Goal: Check status: Check status

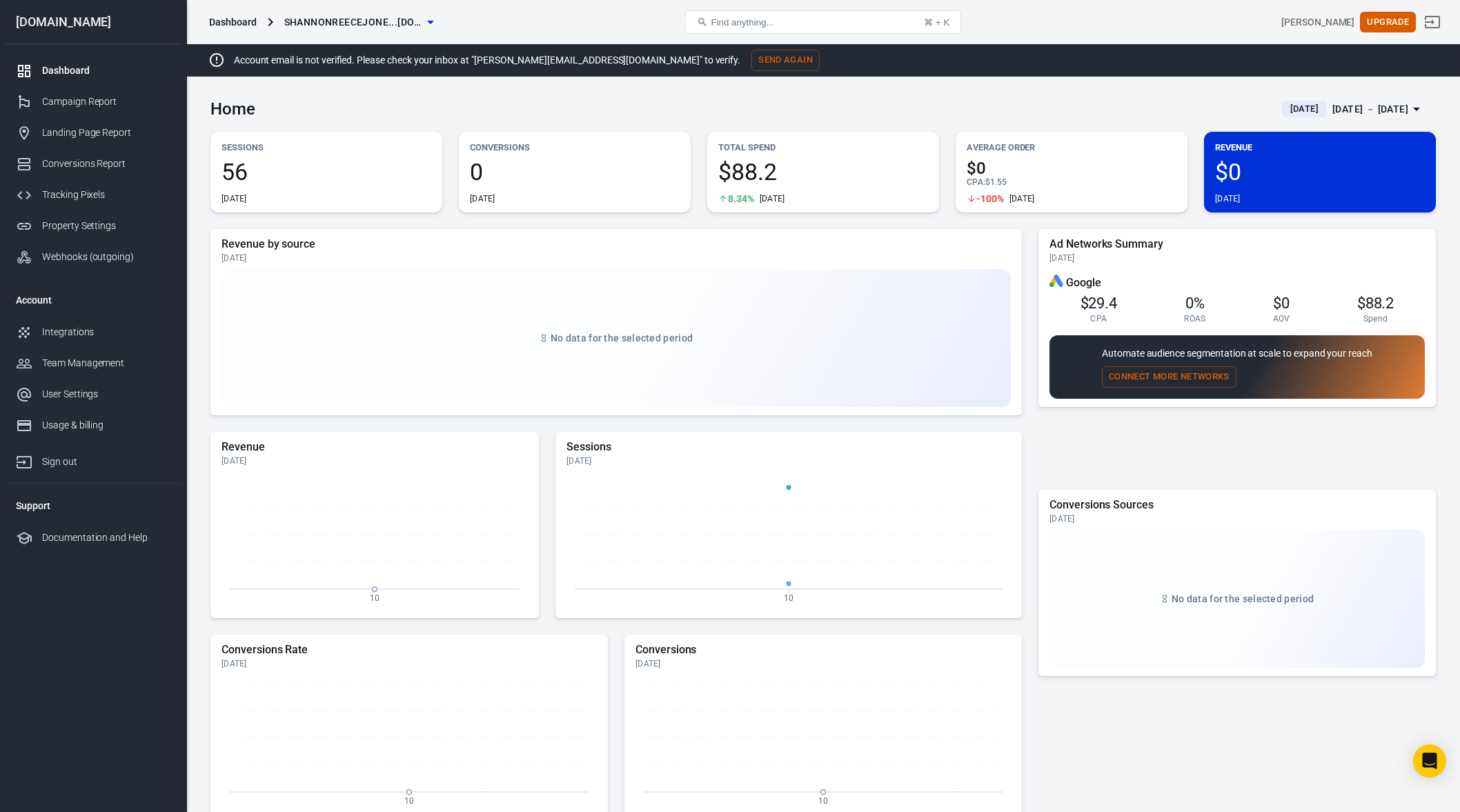
click at [75, 77] on div "Dashboard" at bounding box center [106, 71] width 128 height 15
click at [69, 138] on div "Landing Page Report" at bounding box center [106, 133] width 128 height 15
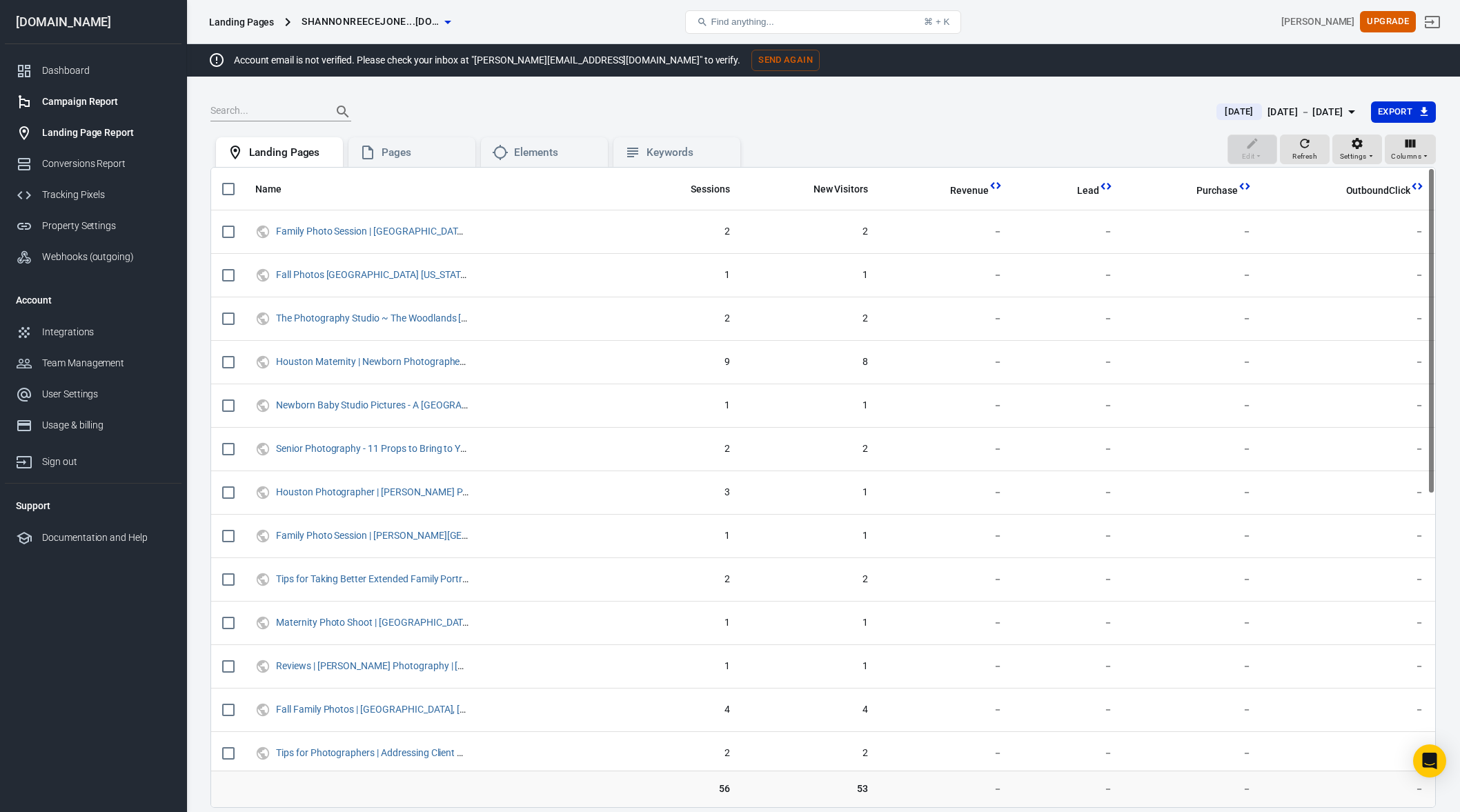
click at [97, 98] on div "Campaign Report" at bounding box center [106, 102] width 128 height 15
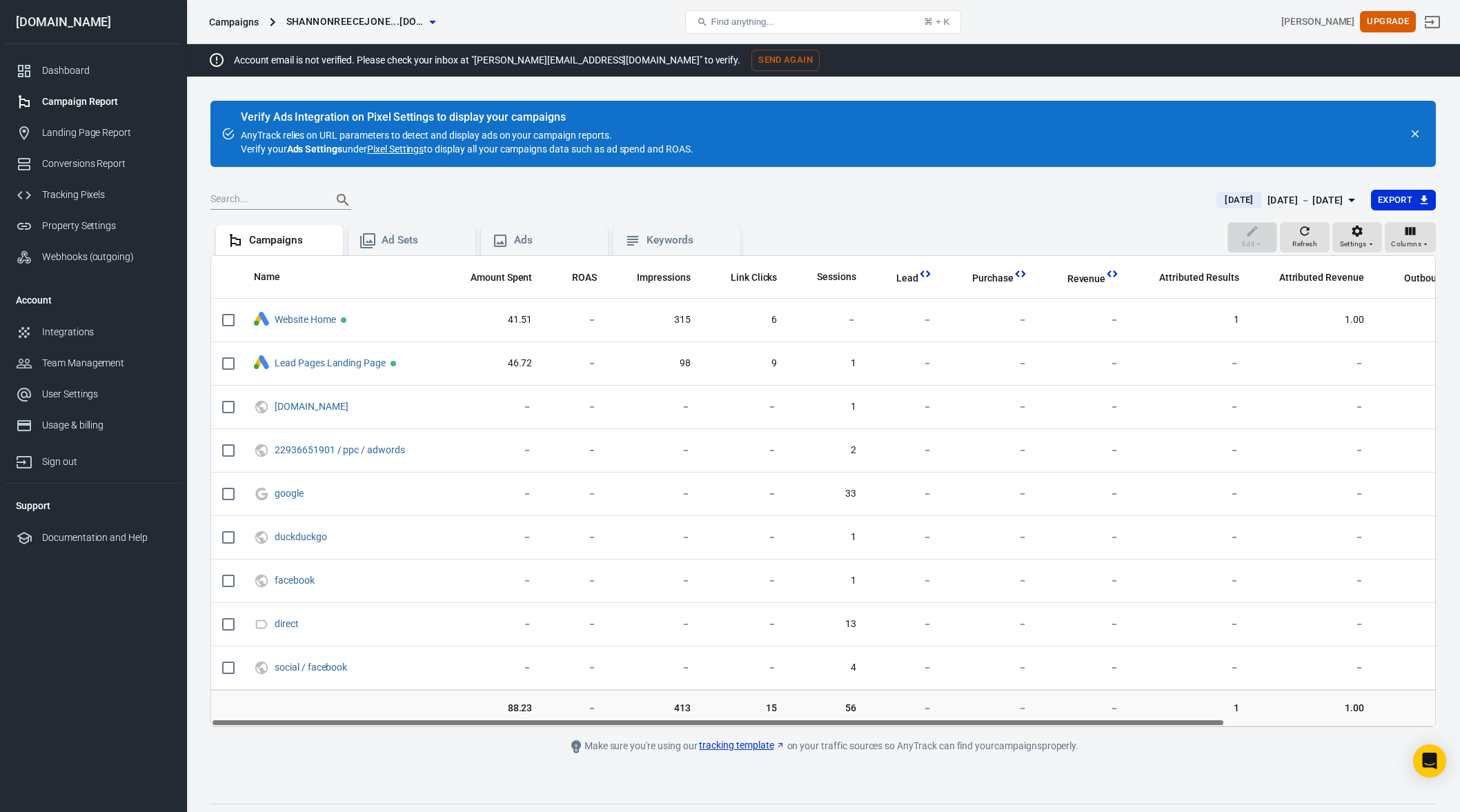
click at [1292, 194] on div "Sep 10 － Sep 10, 2025" at bounding box center [1305, 200] width 76 height 17
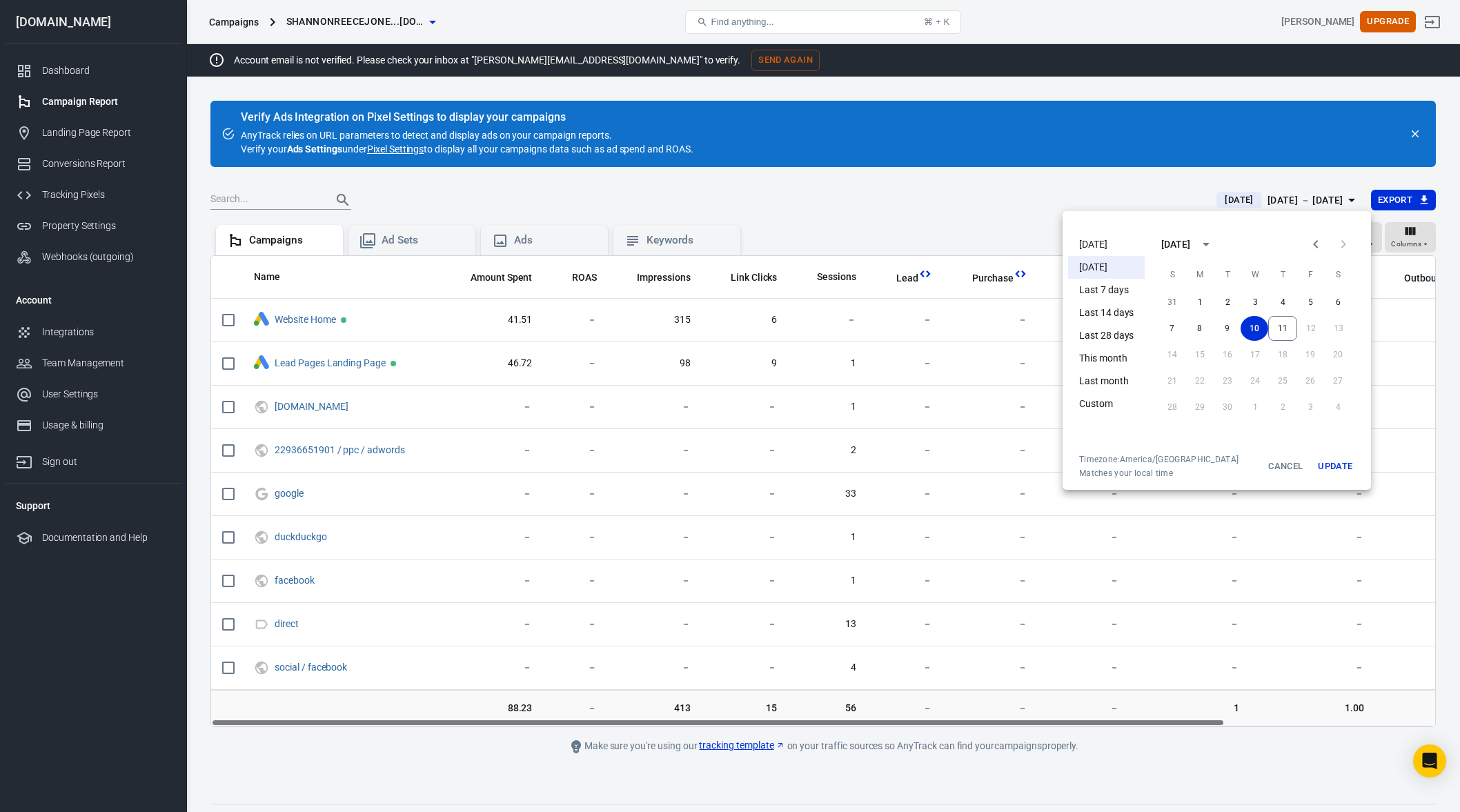
click at [1115, 291] on li "Last 7 days" at bounding box center [1106, 289] width 77 height 23
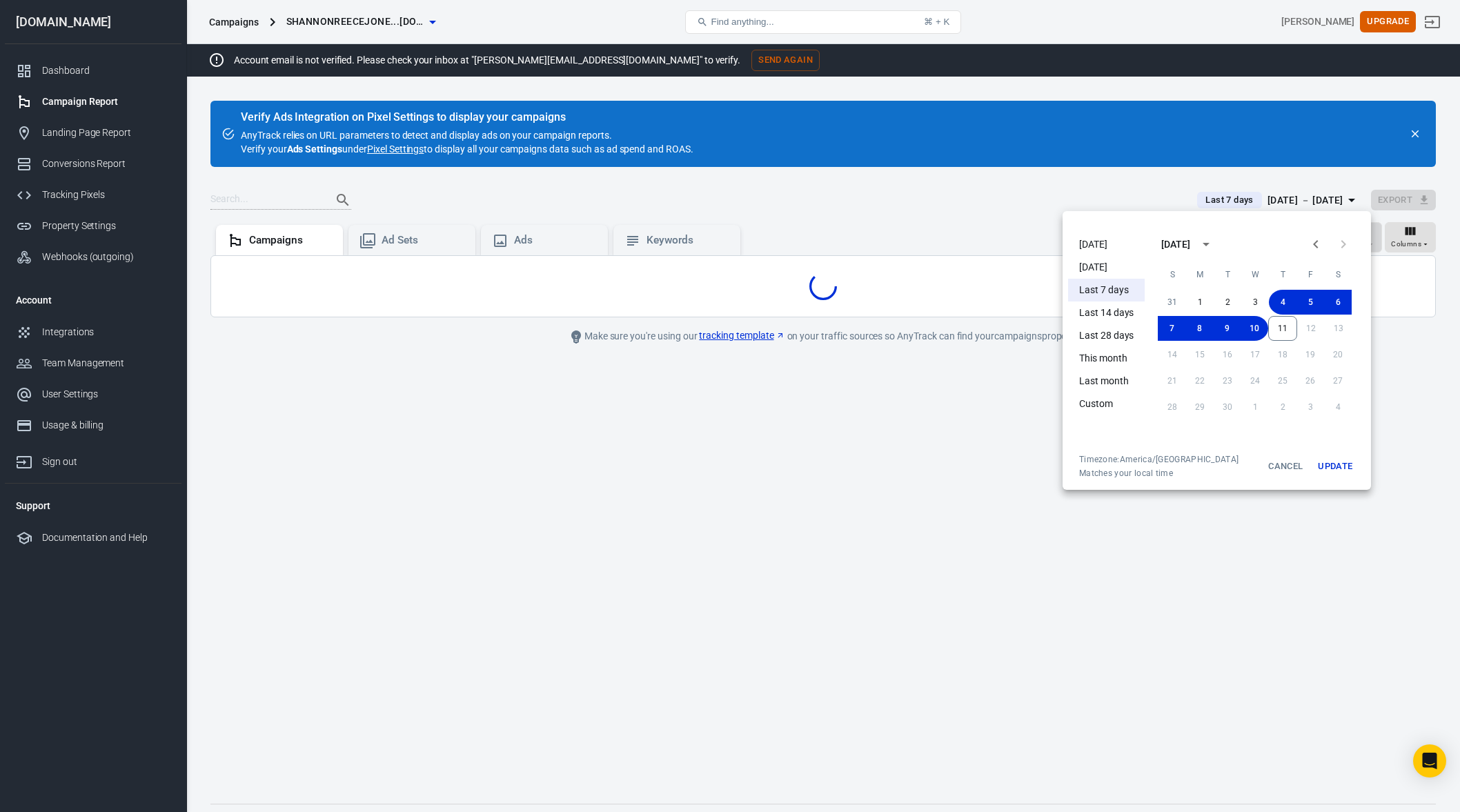
click at [1355, 474] on button "Update" at bounding box center [1335, 466] width 44 height 25
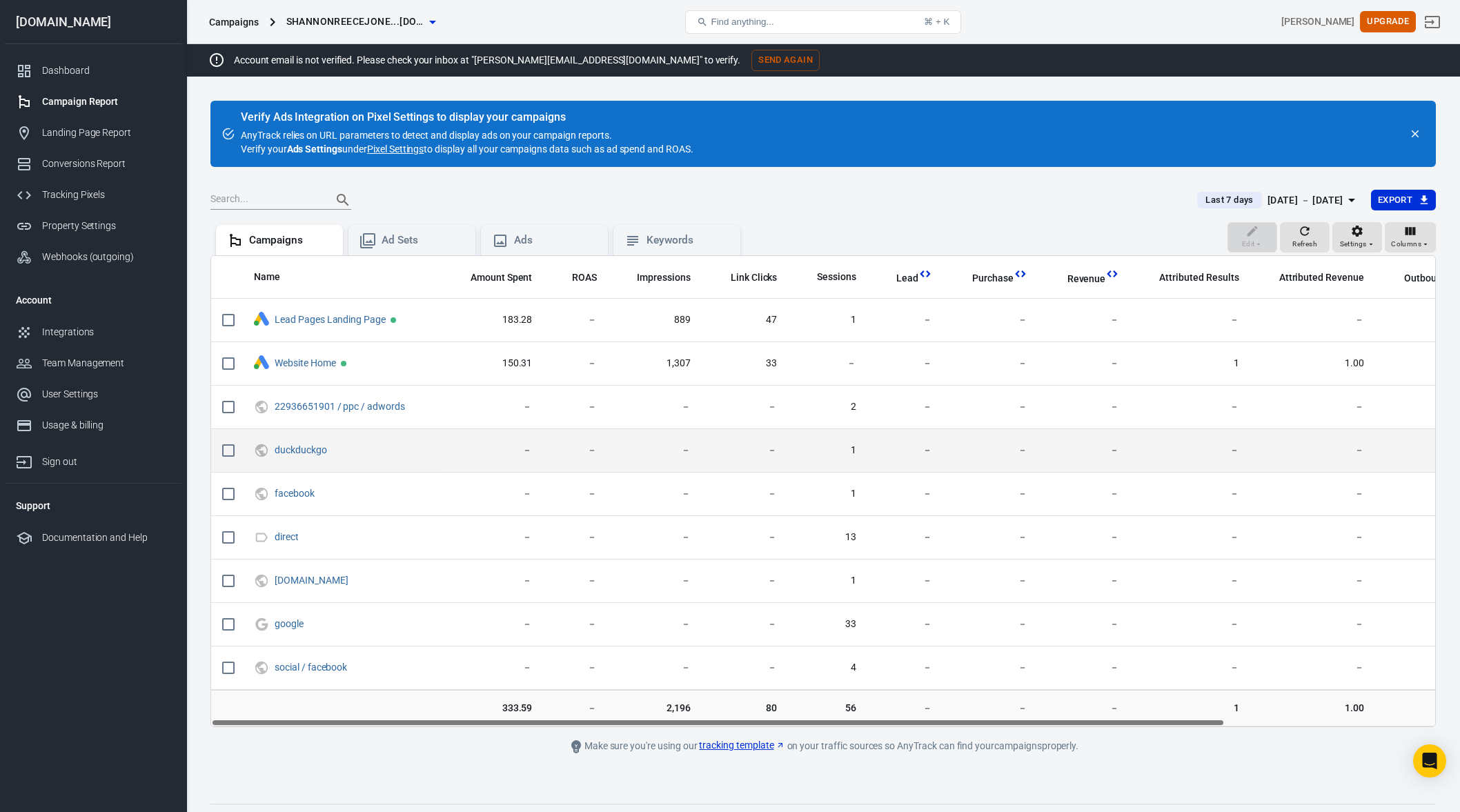
click at [1343, 468] on div "Today Yesterday Last 7 days Last 14 days Last 28 days This month Last month Cus…" at bounding box center [730, 406] width 1460 height 812
